Goal: Task Accomplishment & Management: Complete application form

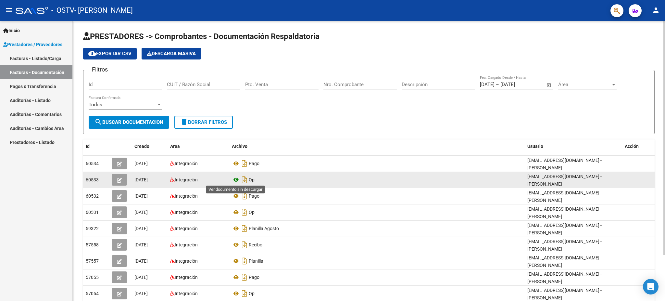
click at [238, 179] on icon at bounding box center [236, 180] width 8 height 8
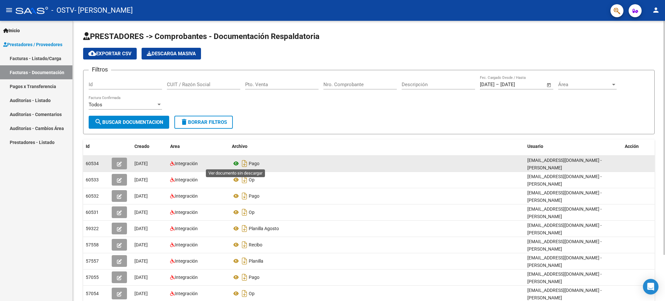
click at [235, 163] on icon at bounding box center [236, 163] width 8 height 8
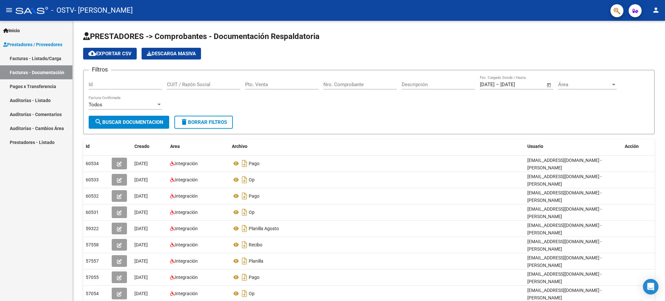
click at [40, 56] on link "Facturas - Listado/Carga" at bounding box center [36, 58] width 72 height 14
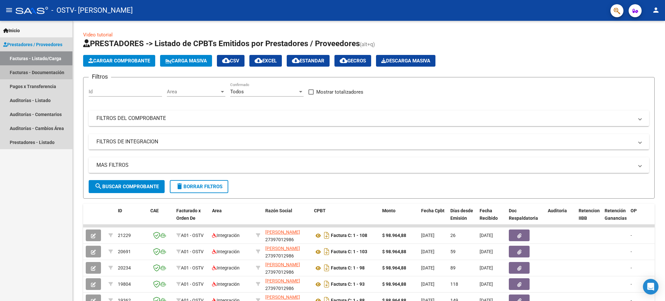
click at [45, 70] on link "Facturas - Documentación" at bounding box center [36, 72] width 72 height 14
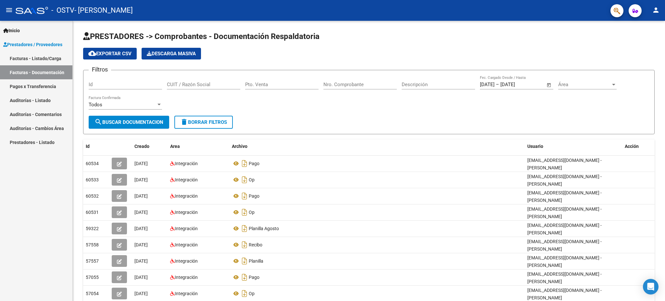
click at [47, 54] on link "Facturas - Listado/Carga" at bounding box center [36, 58] width 72 height 14
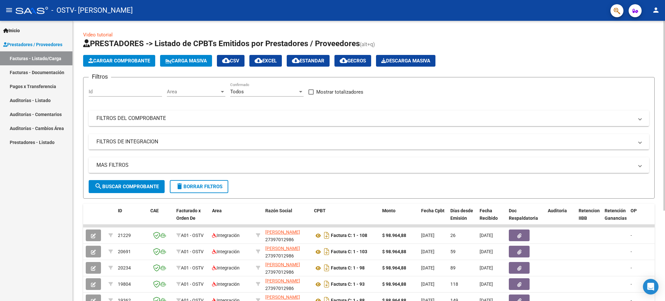
click at [142, 64] on button "Cargar Comprobante" at bounding box center [119, 61] width 72 height 12
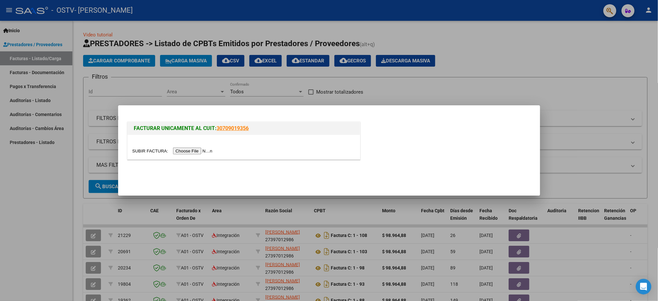
click at [191, 151] on input "file" at bounding box center [174, 150] width 82 height 7
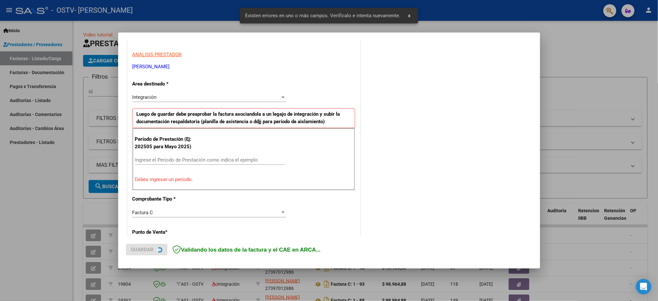
scroll to position [116, 0]
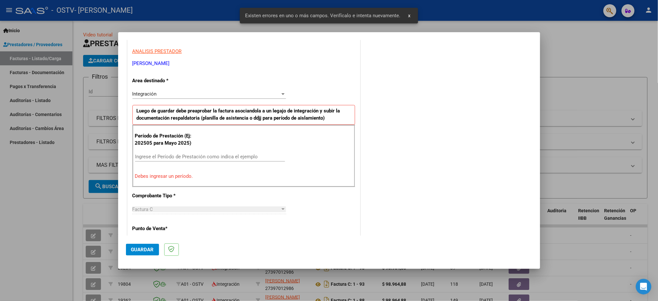
click at [182, 152] on div "Ingrese el Período de Prestación como indica el ejemplo" at bounding box center [210, 157] width 150 height 10
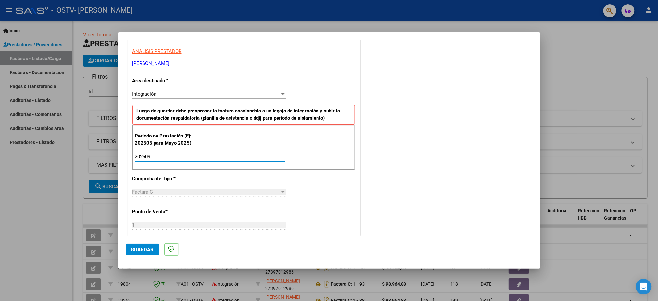
type input "202509"
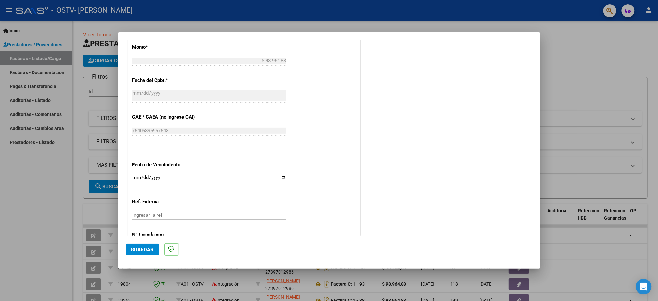
scroll to position [376, 0]
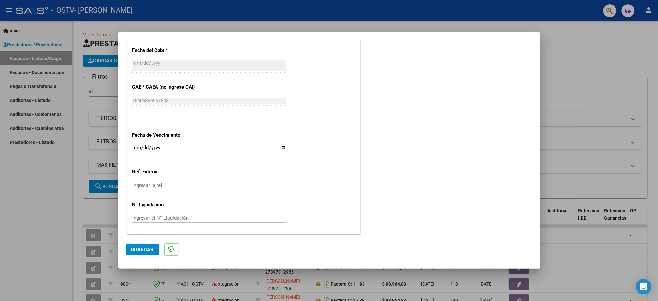
click at [146, 248] on span "Guardar" at bounding box center [142, 250] width 23 height 6
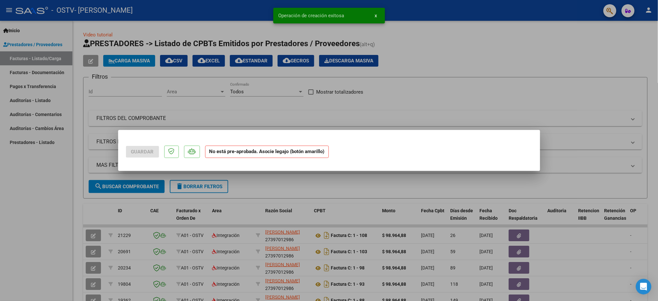
scroll to position [0, 0]
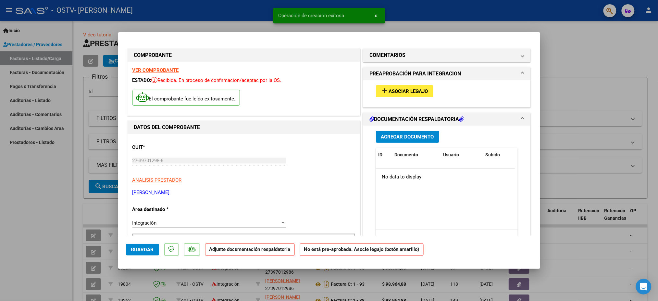
click at [408, 134] on span "Agregar Documento" at bounding box center [407, 137] width 53 height 6
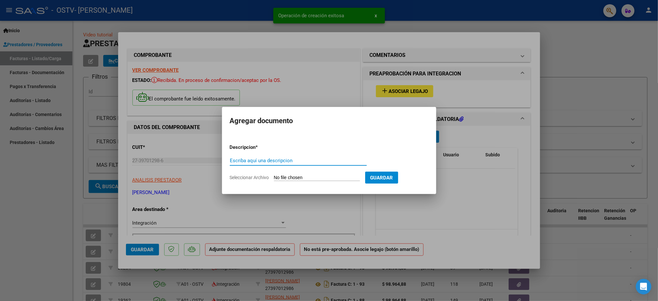
click at [307, 157] on div "Escriba aquí una descripcion" at bounding box center [298, 161] width 137 height 10
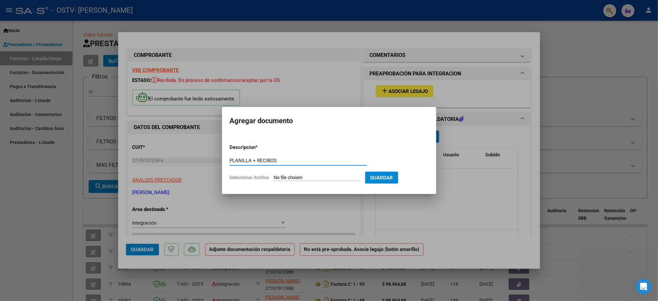
type input "PLANILLA + RECIBOS"
click at [359, 176] on input "Seleccionar Archivo" at bounding box center [317, 178] width 86 height 6
type input "C:\fakepath\PLANILLA .pdf"
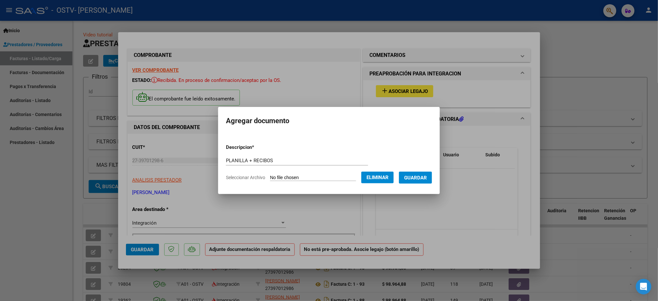
click at [419, 182] on button "Guardar" at bounding box center [415, 178] width 33 height 12
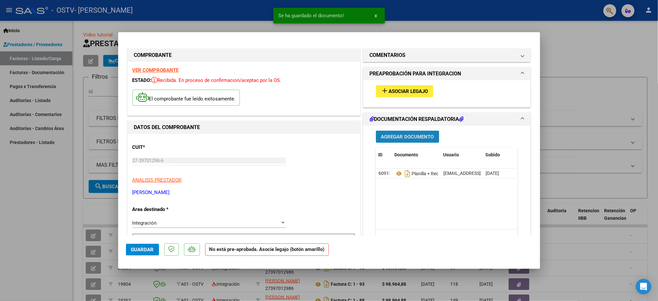
click at [409, 134] on span "Agregar Documento" at bounding box center [407, 137] width 53 height 6
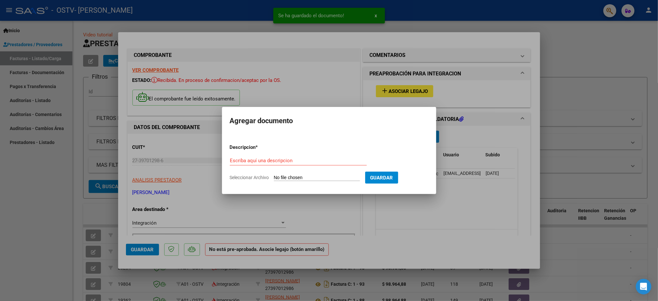
click at [306, 176] on input "Seleccionar Archivo" at bounding box center [317, 178] width 86 height 6
type input "C:\fakepath\RECIBO MES [PERSON_NAME] [PERSON_NAME]pdf"
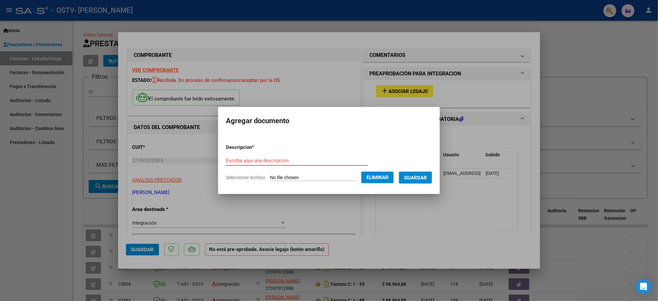
click at [281, 163] on input "Escriba aquí una descripcion" at bounding box center [297, 161] width 142 height 6
type input "RECIBO JUNIO"
click at [418, 175] on span "Guardar" at bounding box center [415, 178] width 23 height 6
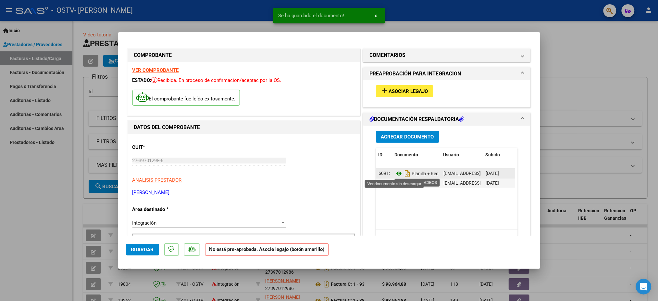
click at [399, 173] on app-download-rewritename at bounding box center [403, 173] width 17 height 5
click at [398, 173] on icon at bounding box center [399, 174] width 8 height 8
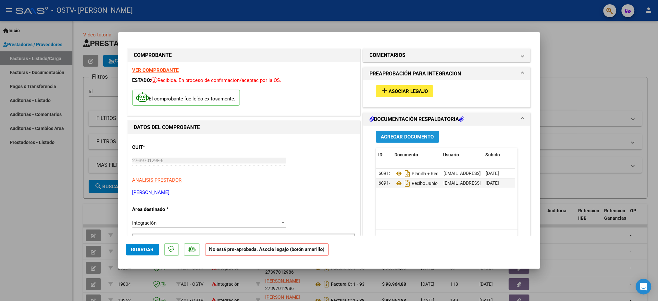
click at [408, 134] on span "Agregar Documento" at bounding box center [407, 137] width 53 height 6
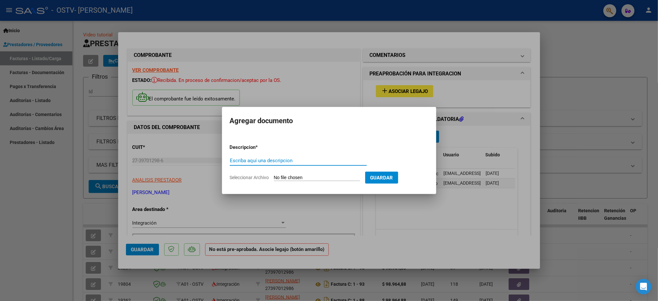
click at [267, 162] on input "Escriba aquí una descripcion" at bounding box center [298, 161] width 137 height 6
type input "RECIBO JULIO"
click at [339, 177] on input "Seleccionar Archivo" at bounding box center [317, 178] width 86 height 6
type input "C:\fakepath\RECIBO [DATE] LAMAS [PERSON_NAME]pdf"
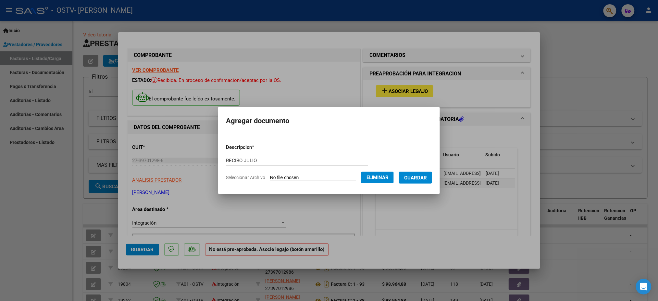
click at [425, 175] on span "Guardar" at bounding box center [415, 178] width 23 height 6
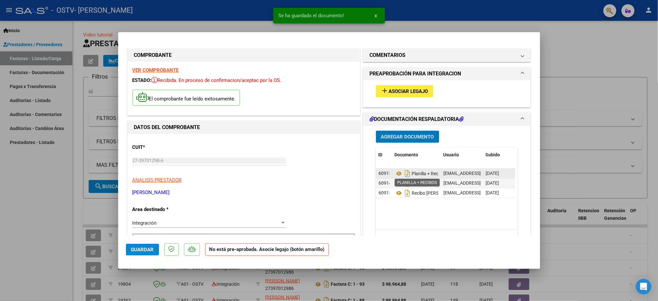
click at [419, 171] on span "Planilla + Recibos" at bounding box center [421, 173] width 52 height 5
click at [421, 173] on span "Planilla + Recibos" at bounding box center [421, 173] width 52 height 5
click at [465, 169] on datatable-body-cell "[EMAIL_ADDRESS][DOMAIN_NAME] - [PERSON_NAME]" at bounding box center [462, 173] width 42 height 9
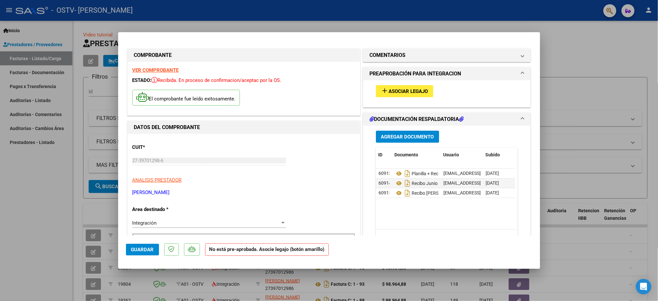
click at [416, 93] on span "Asociar Legajo" at bounding box center [408, 91] width 39 height 6
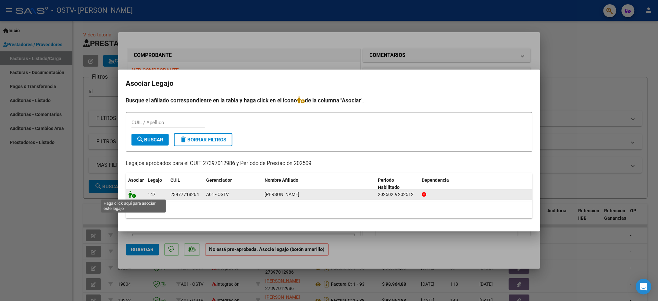
click at [133, 197] on icon at bounding box center [133, 194] width 8 height 7
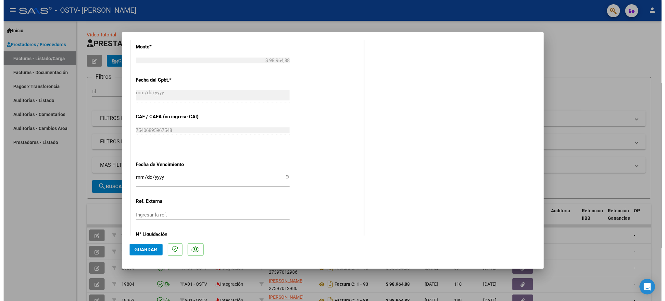
scroll to position [386, 0]
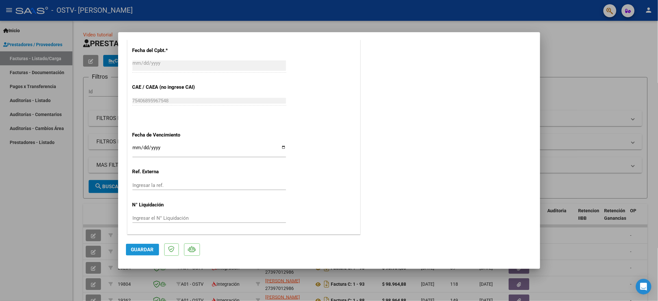
click at [138, 252] on span "Guardar" at bounding box center [142, 250] width 23 height 6
click at [593, 67] on div at bounding box center [329, 150] width 658 height 301
type input "$ 0,00"
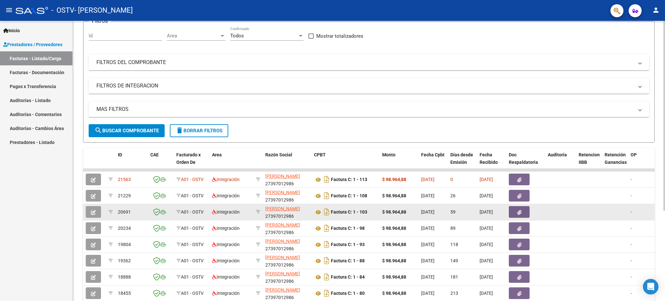
scroll to position [130, 0]
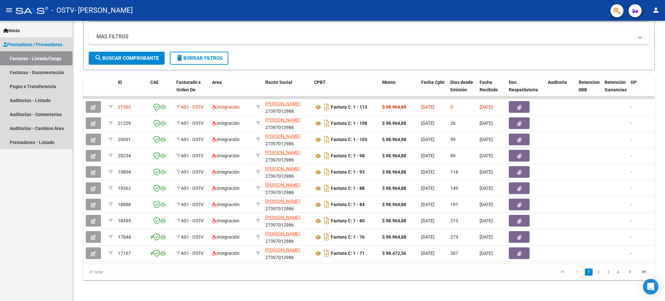
click at [42, 60] on link "Facturas - Listado/Carga" at bounding box center [36, 58] width 72 height 14
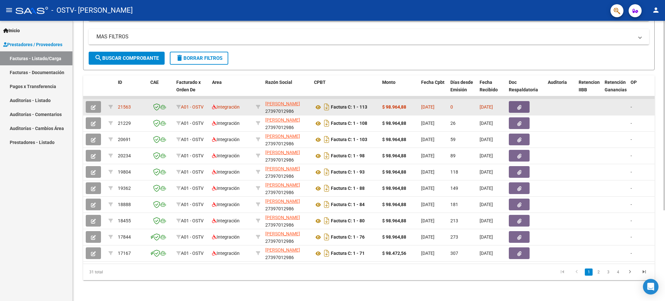
click at [522, 104] on button "button" at bounding box center [519, 107] width 21 height 12
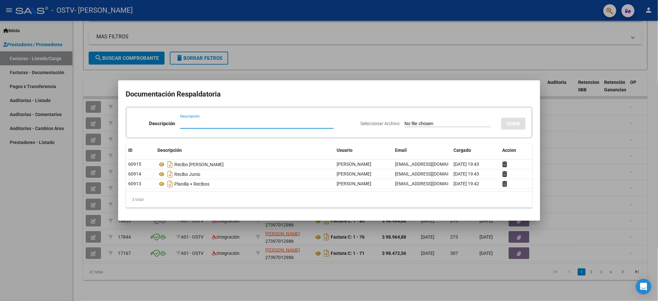
click at [608, 148] on div at bounding box center [329, 150] width 658 height 301
